Goal: Task Accomplishment & Management: Complete application form

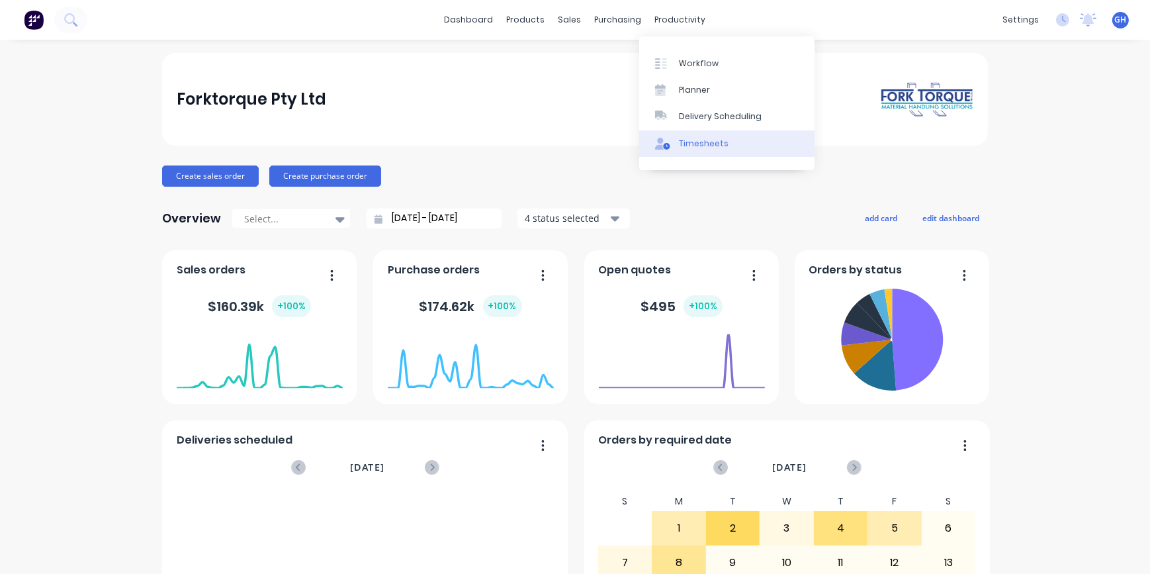
click at [690, 141] on div "Timesheets" at bounding box center [704, 144] width 50 height 12
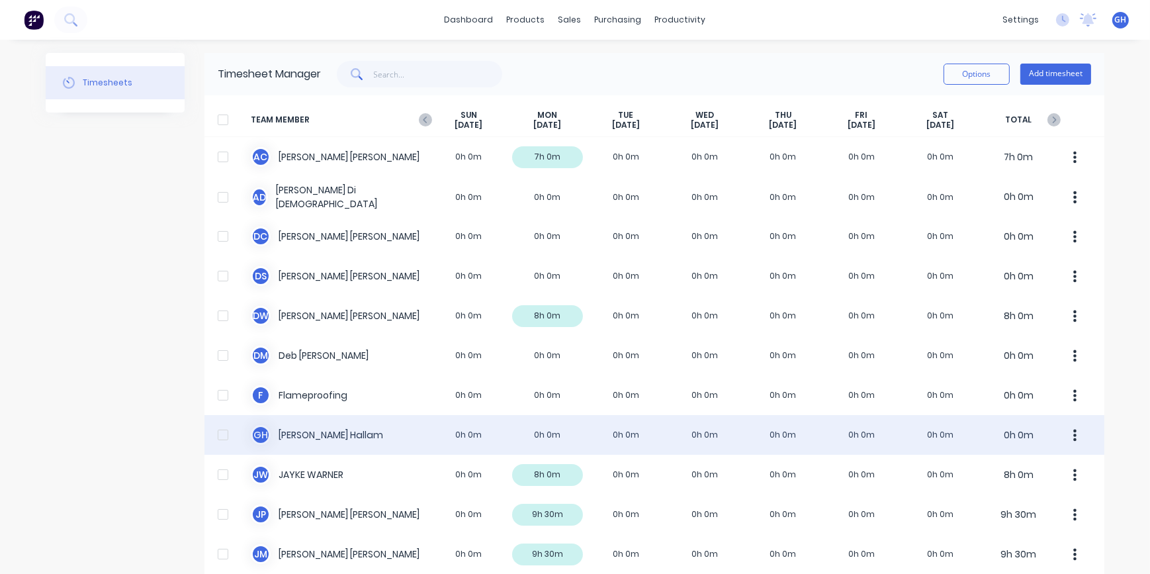
click at [295, 438] on div "G H [PERSON_NAME] 0h 0m 0h 0m 0h 0m 0h 0m 0h 0m 0h 0m 0h 0m 0h 0m" at bounding box center [655, 435] width 900 height 40
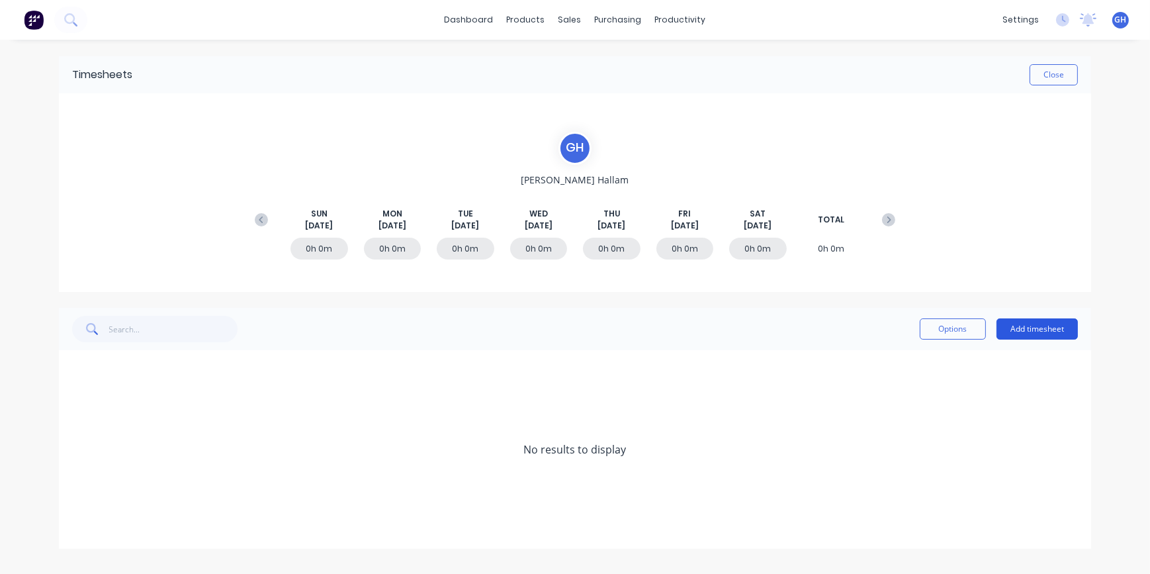
click at [1021, 334] on button "Add timesheet" at bounding box center [1037, 328] width 81 height 21
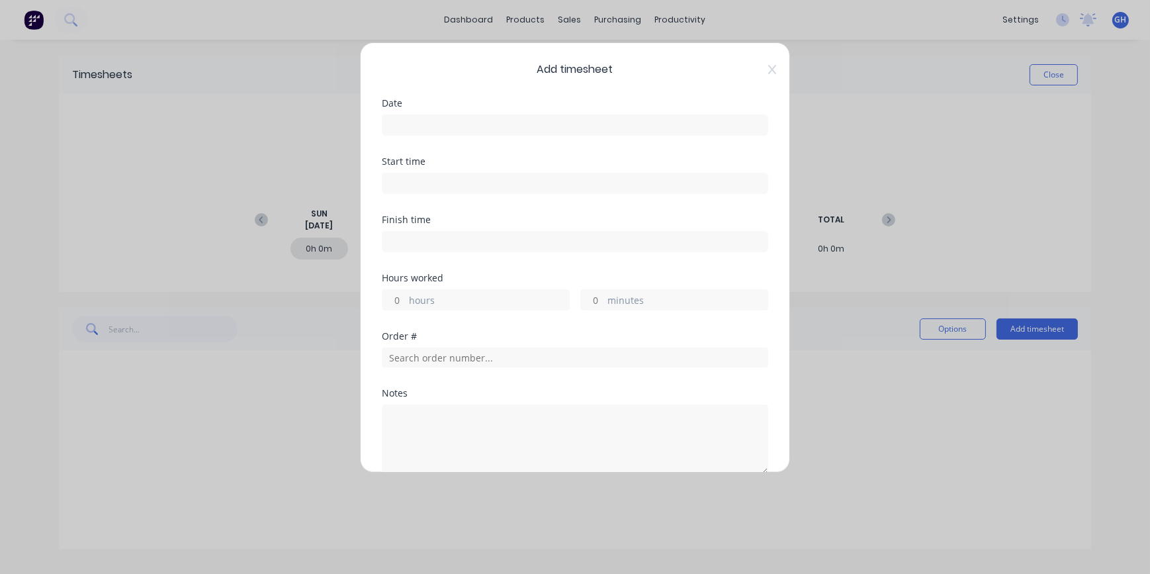
click at [430, 126] on input at bounding box center [575, 125] width 385 height 20
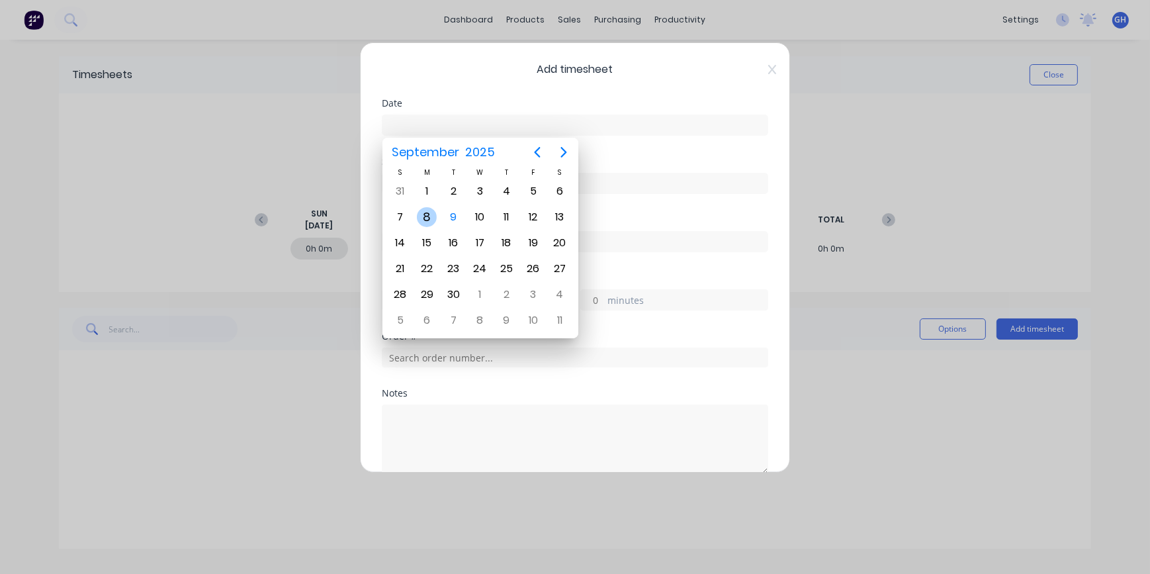
click at [428, 220] on div "8" at bounding box center [427, 217] width 20 height 20
type input "[DATE]"
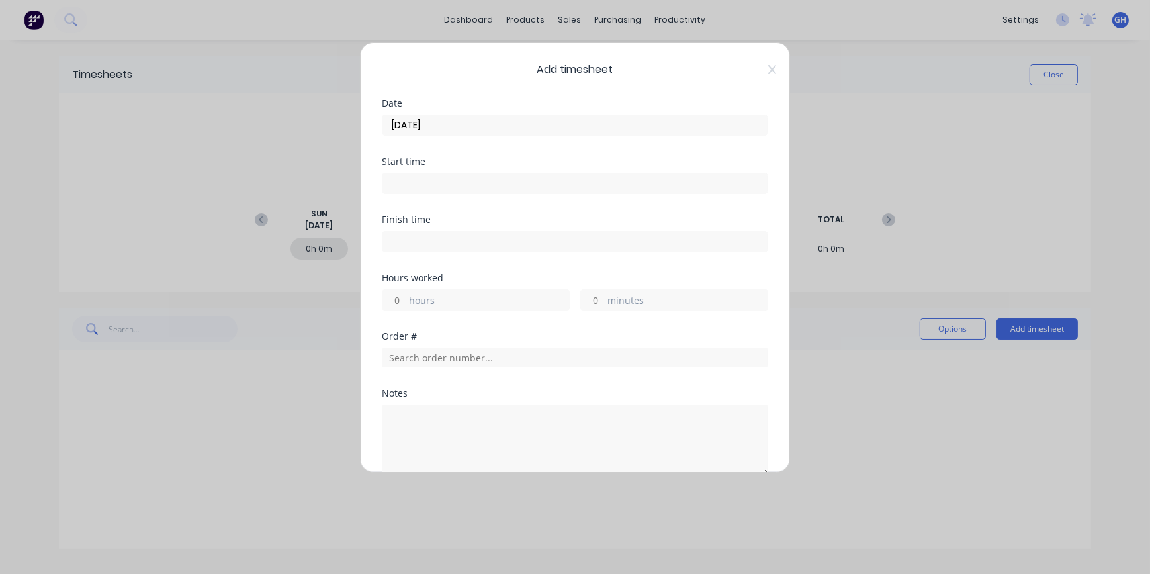
click at [399, 297] on input "hours" at bounding box center [394, 300] width 23 height 20
drag, startPoint x: 403, startPoint y: 302, endPoint x: 387, endPoint y: 302, distance: 16.5
click at [387, 302] on input "1" at bounding box center [394, 300] width 23 height 20
type input "4"
click at [608, 299] on label "minutes" at bounding box center [688, 301] width 160 height 17
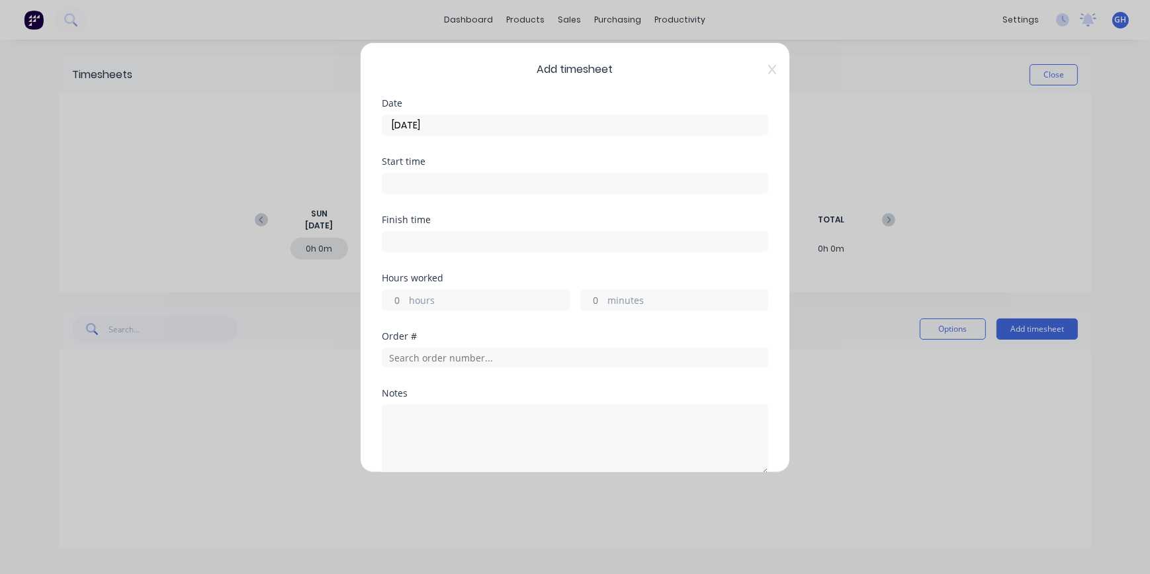
click at [603, 299] on input "minutes" at bounding box center [592, 300] width 23 height 20
type input "30"
click at [451, 355] on input "text" at bounding box center [575, 357] width 387 height 20
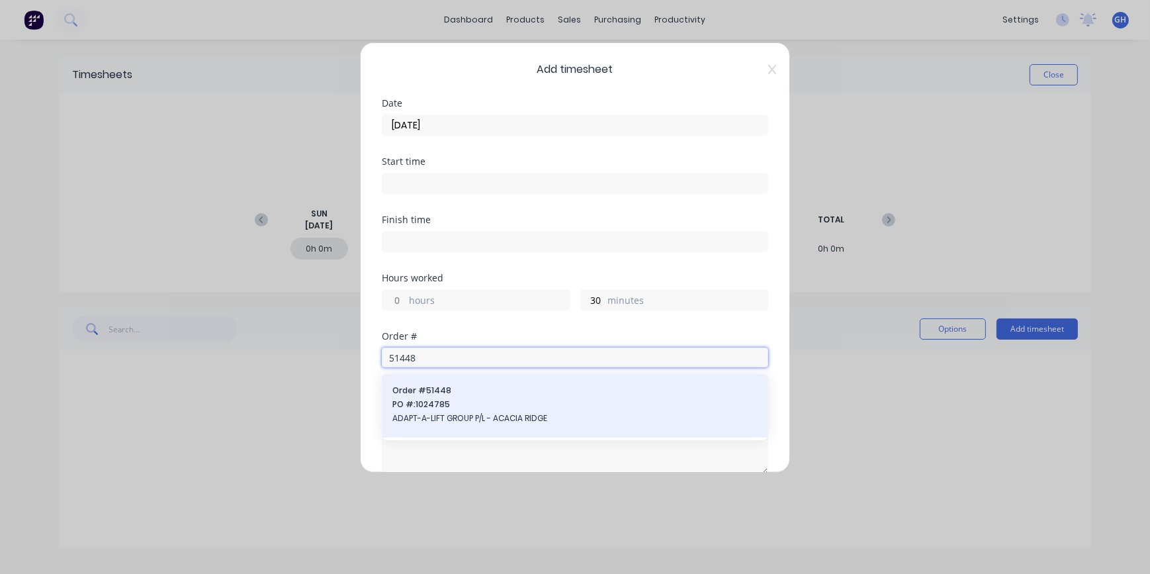
type input "51448"
click at [468, 419] on span "ADAPT-A-LIFT GROUP P/L - ACACIA RIDGE" at bounding box center [574, 418] width 365 height 12
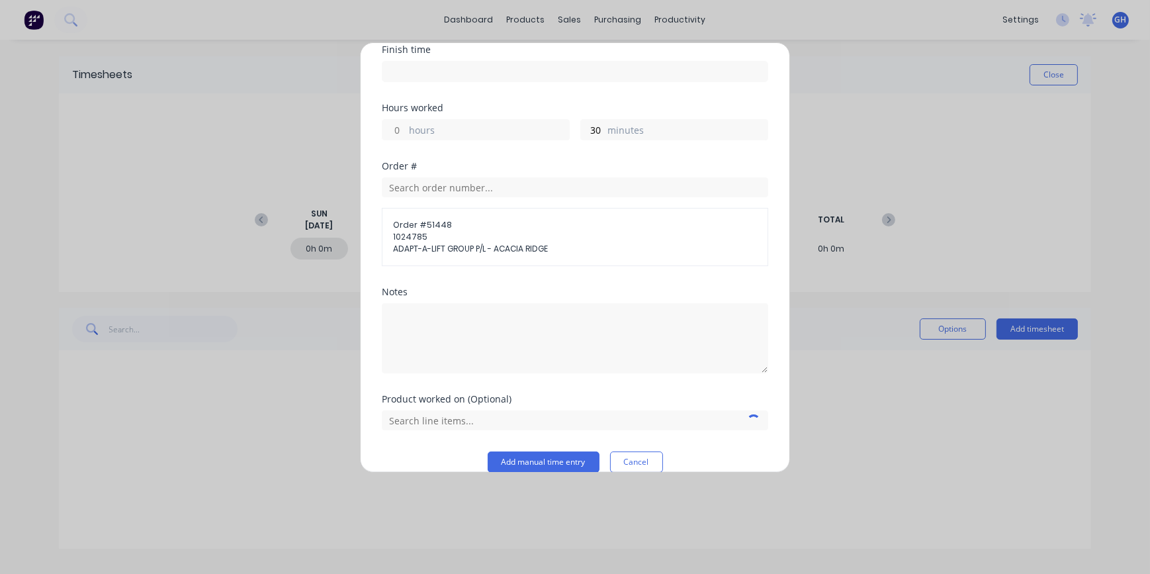
scroll to position [180, 0]
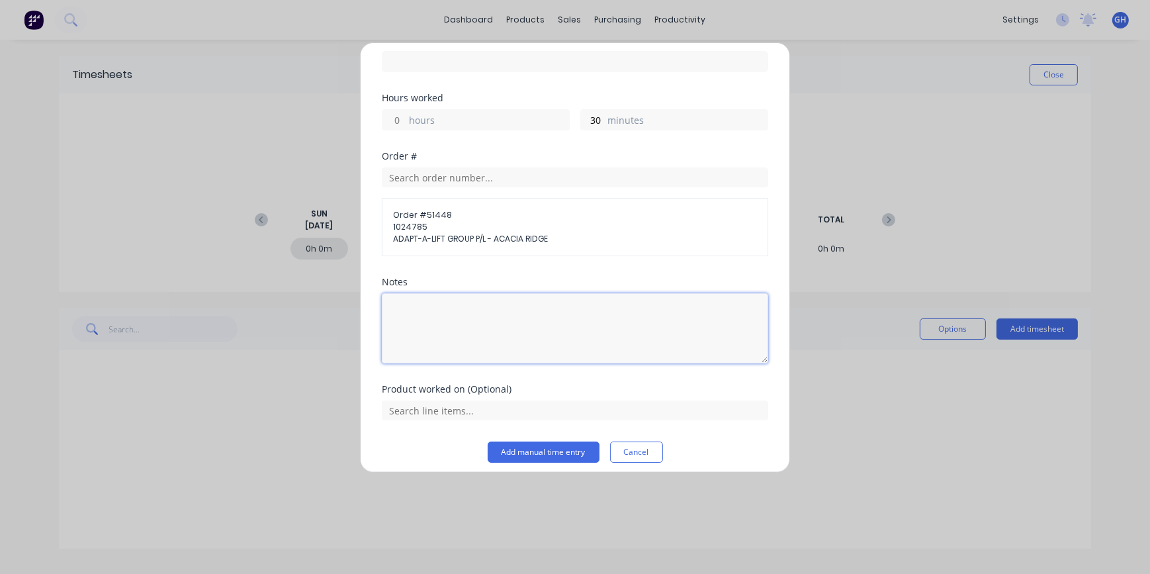
click at [479, 303] on textarea at bounding box center [575, 328] width 387 height 70
drag, startPoint x: 395, startPoint y: 314, endPoint x: 506, endPoint y: 313, distance: 110.5
click at [506, 313] on textarea "machine electrical box" at bounding box center [575, 328] width 387 height 70
type textarea "MACHINE ELECTRICAL BOX"
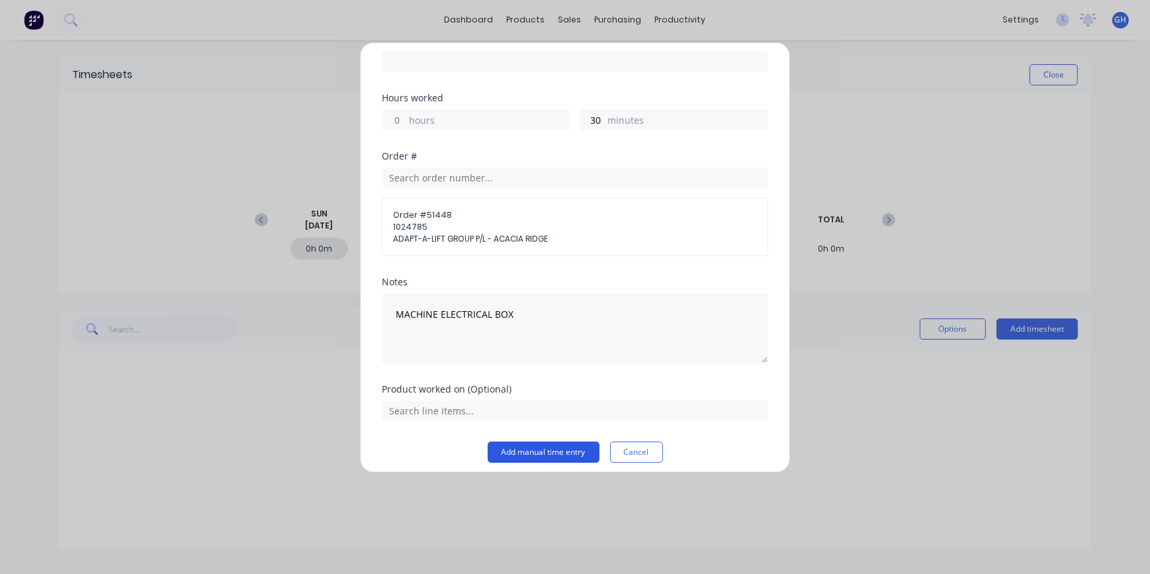
click at [536, 447] on button "Add manual time entry" at bounding box center [544, 451] width 112 height 21
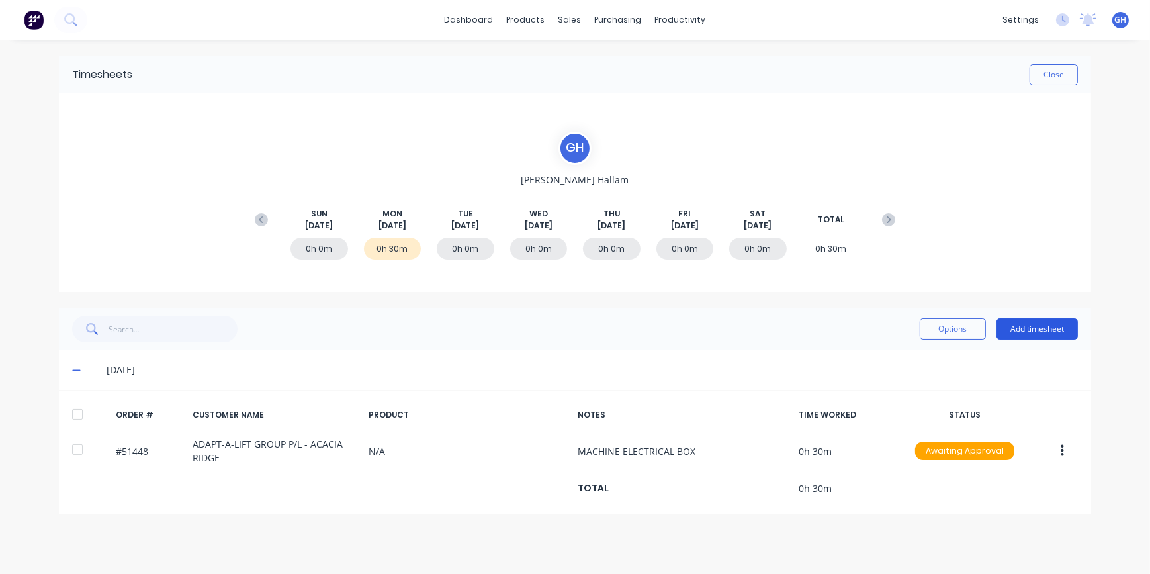
click at [1041, 332] on button "Add timesheet" at bounding box center [1037, 328] width 81 height 21
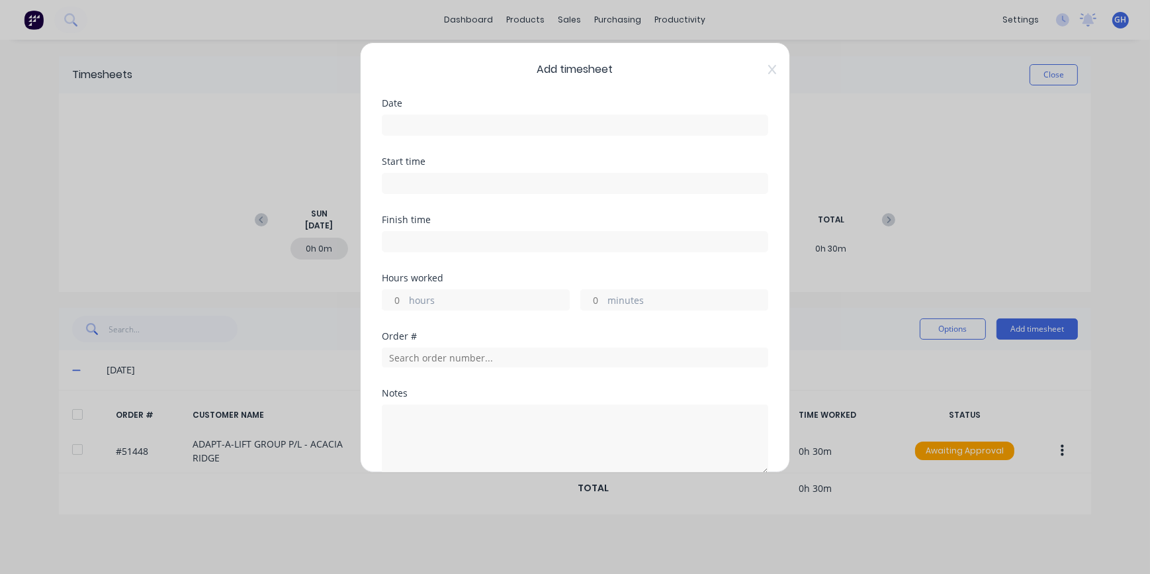
click at [412, 126] on input at bounding box center [575, 125] width 385 height 20
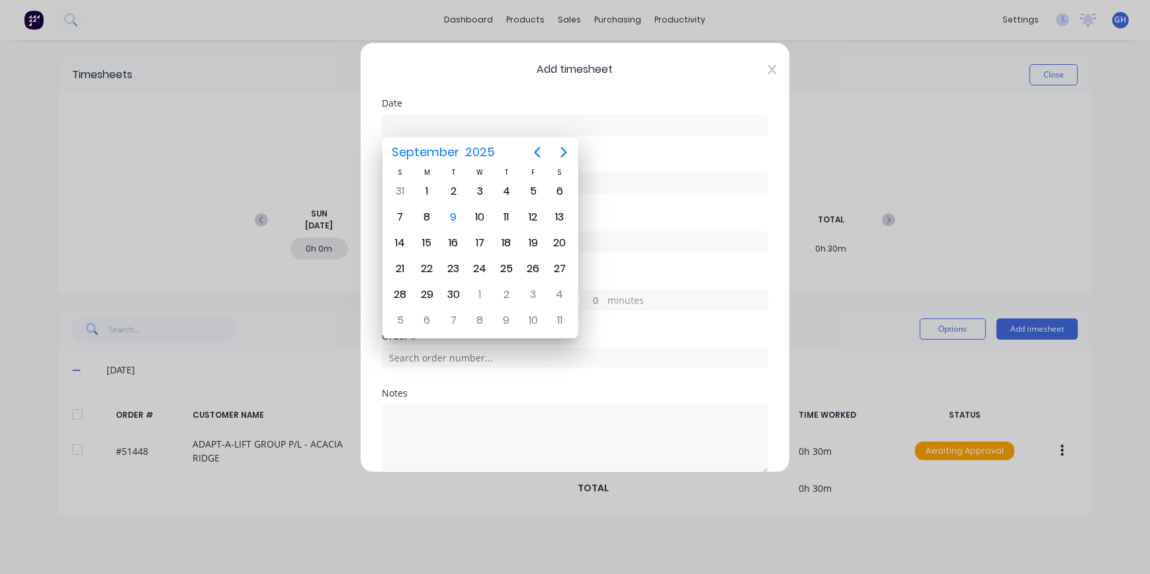
click at [768, 69] on icon at bounding box center [772, 69] width 8 height 9
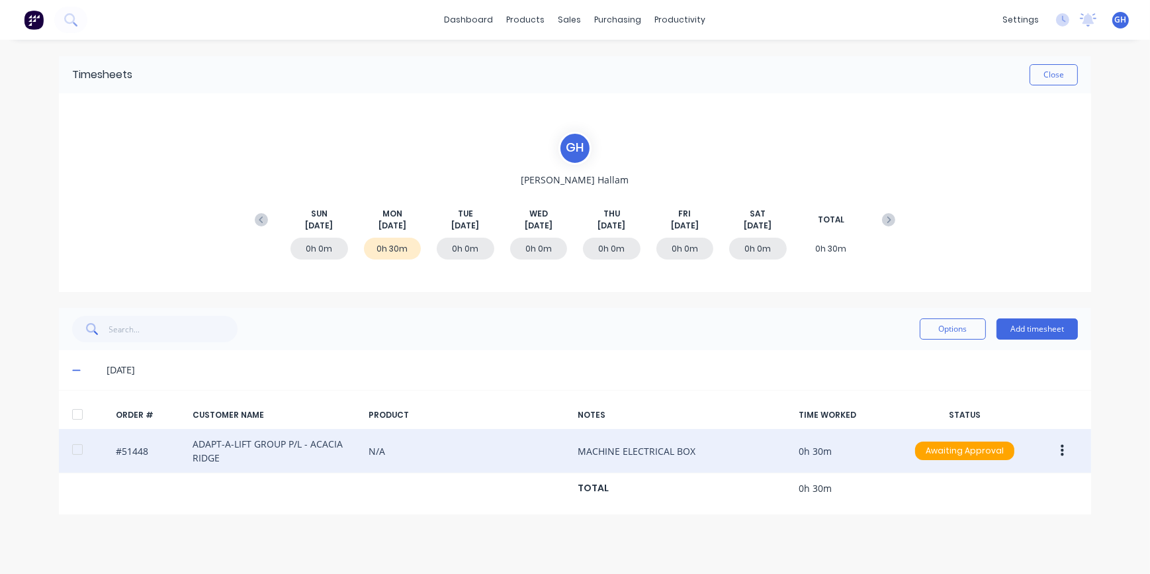
click at [1061, 453] on icon "button" at bounding box center [1062, 450] width 3 height 15
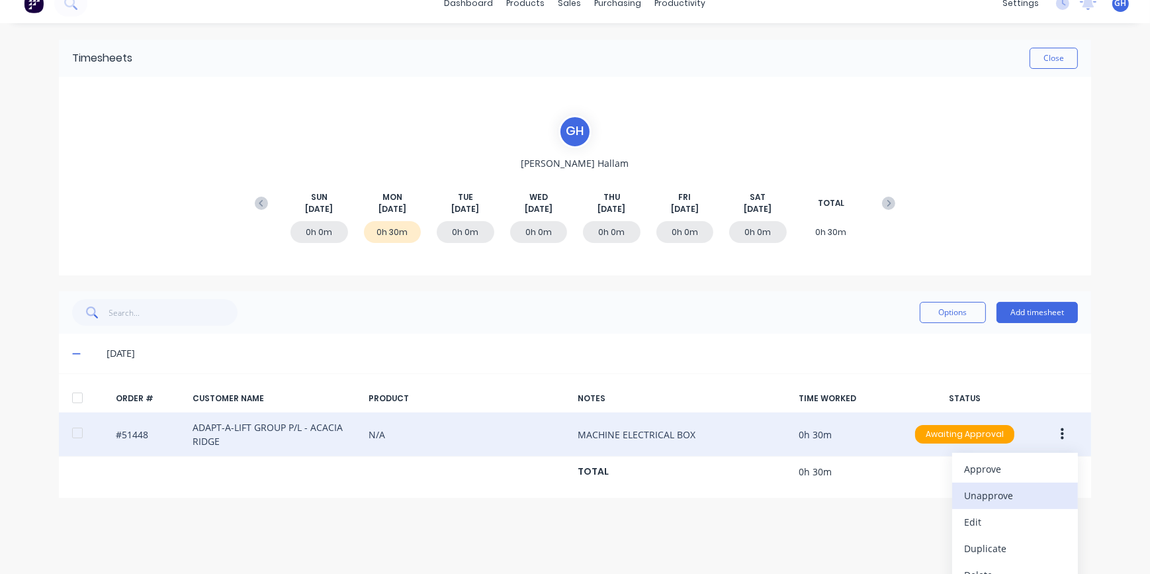
scroll to position [33, 0]
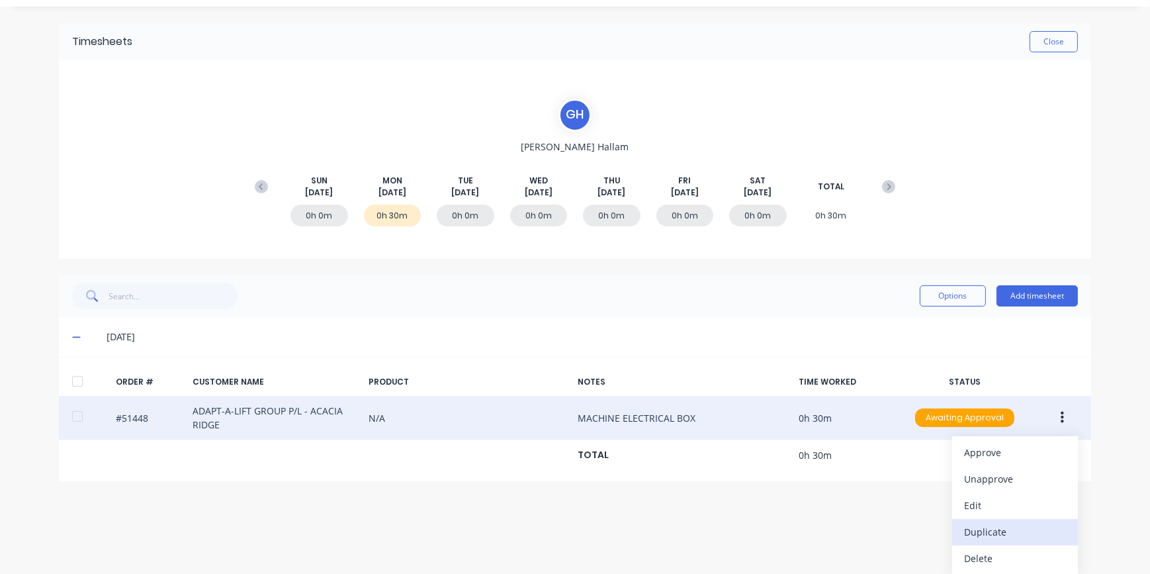
click at [1007, 531] on div "Duplicate" at bounding box center [1015, 531] width 102 height 19
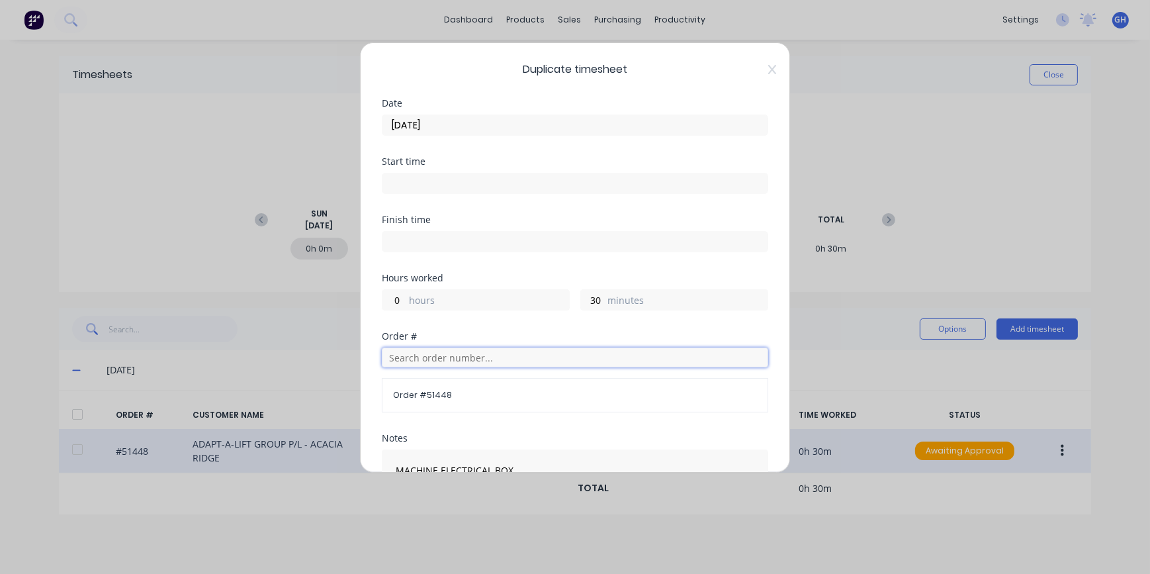
click at [430, 349] on input "text" at bounding box center [575, 357] width 387 height 20
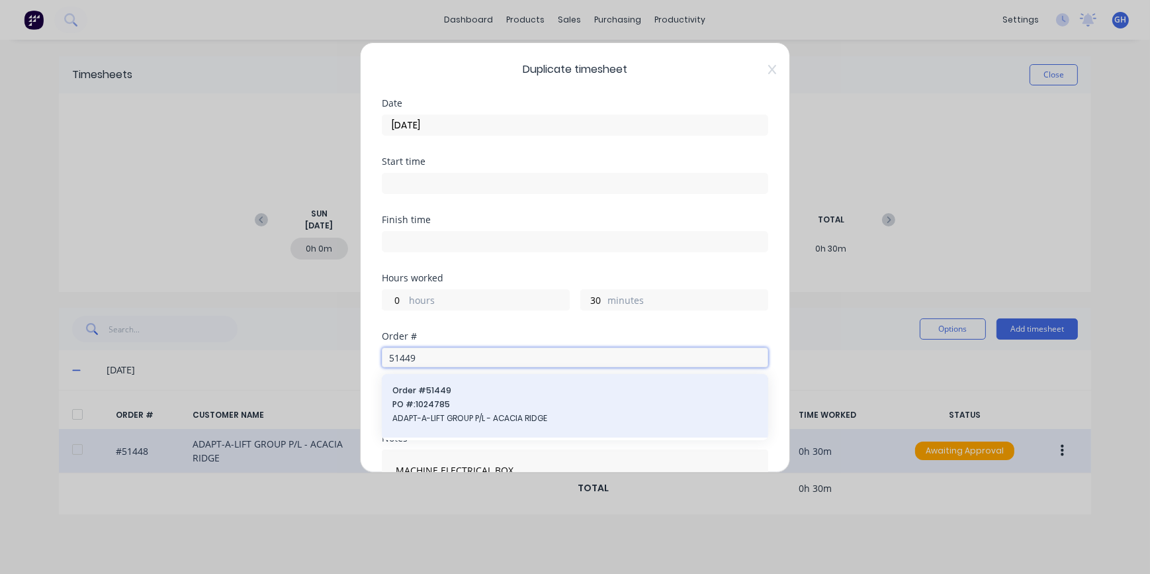
type input "51449"
click at [490, 415] on span "ADAPT-A-LIFT GROUP P/L - ACACIA RIDGE" at bounding box center [574, 418] width 365 height 12
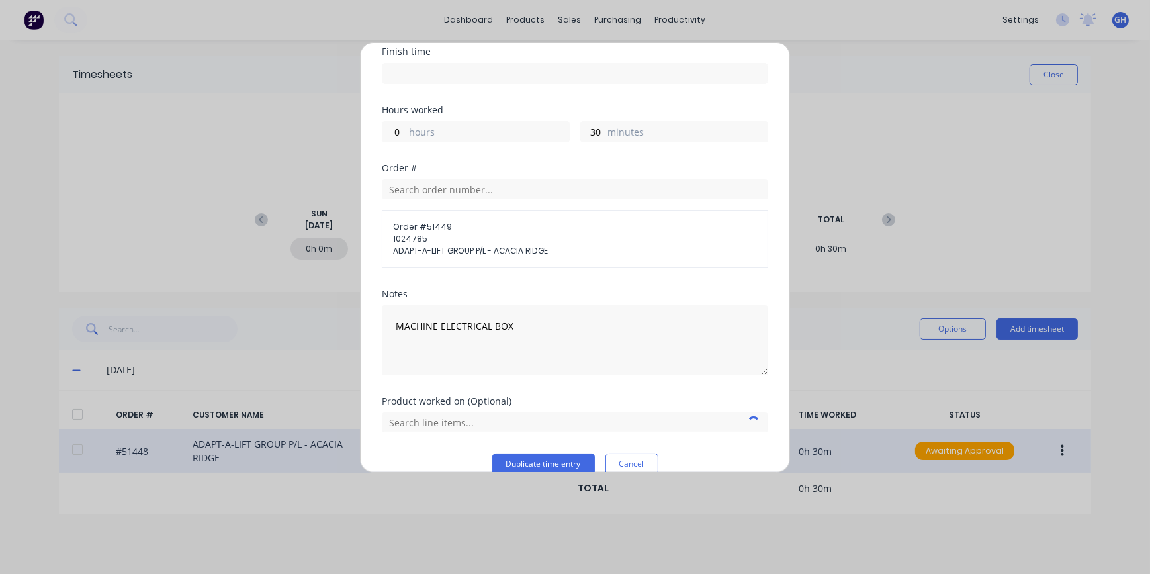
scroll to position [187, 0]
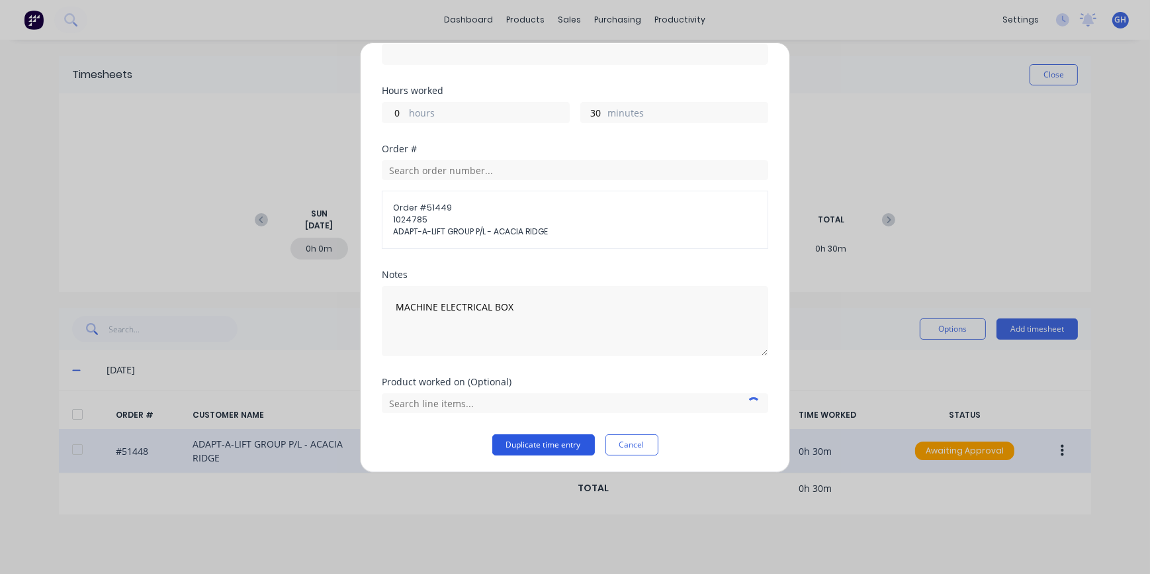
click at [535, 443] on button "Duplicate time entry" at bounding box center [543, 444] width 103 height 21
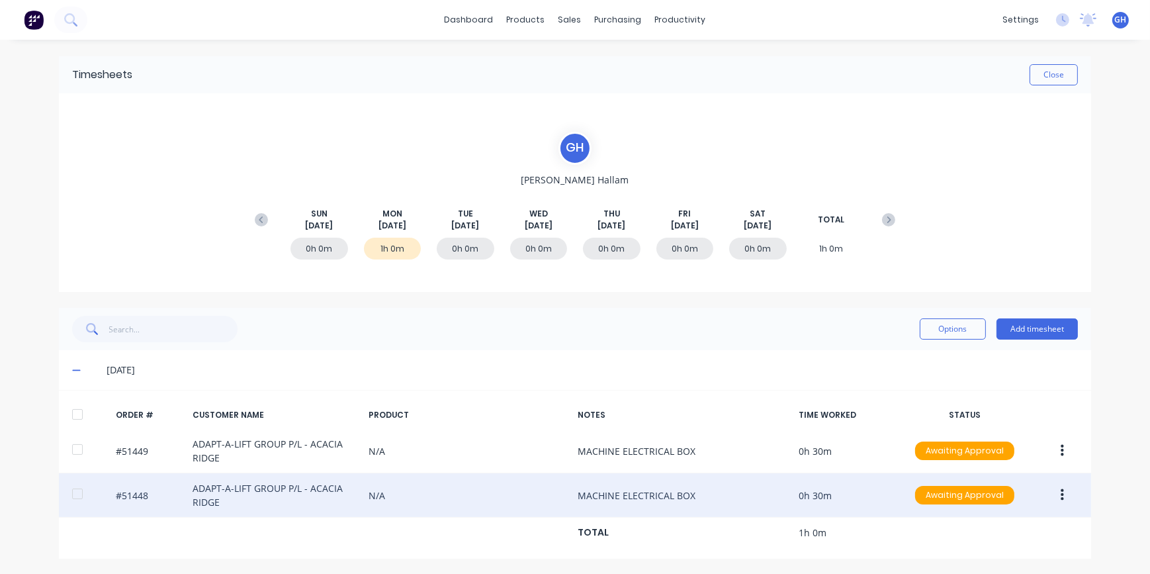
scroll to position [0, 0]
click at [1049, 70] on button "Close" at bounding box center [1054, 74] width 48 height 21
